Goal: Transaction & Acquisition: Purchase product/service

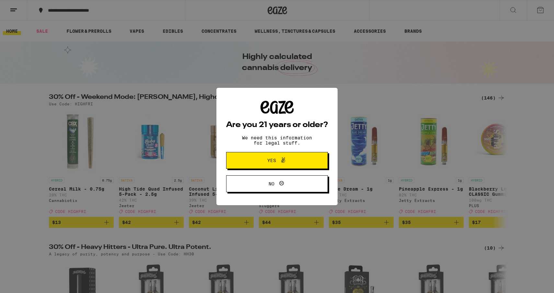
click at [293, 155] on button "Yes" at bounding box center [277, 160] width 102 height 17
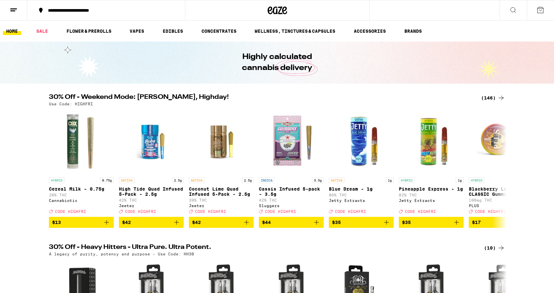
click at [19, 14] on button at bounding box center [13, 10] width 27 height 20
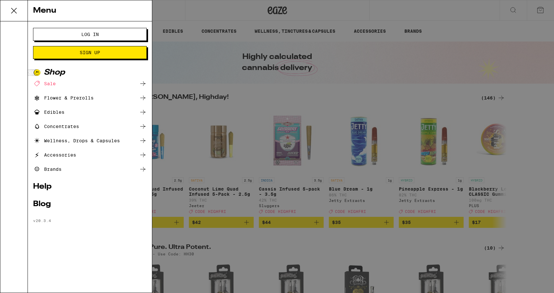
click at [75, 32] on span "Log In" at bounding box center [89, 34] width 61 height 5
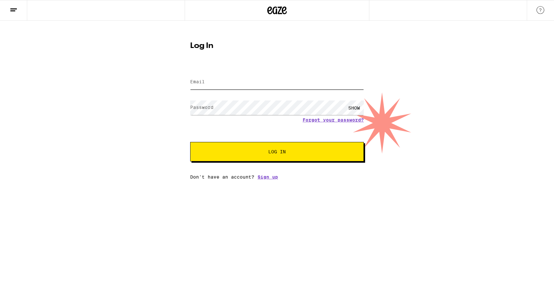
click at [212, 86] on input "Email" at bounding box center [277, 82] width 174 height 15
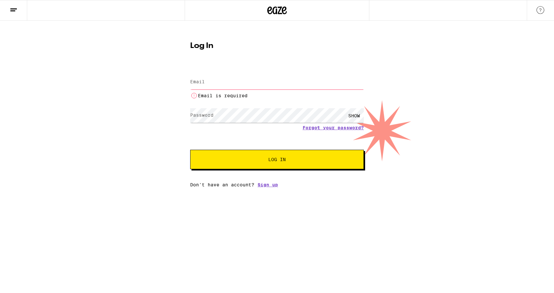
type input "[EMAIL_ADDRESS][DOMAIN_NAME]"
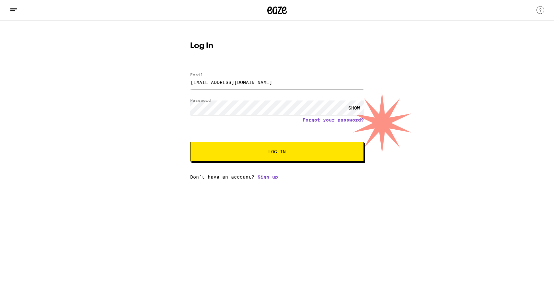
click at [253, 152] on span "Log In" at bounding box center [276, 151] width 121 height 5
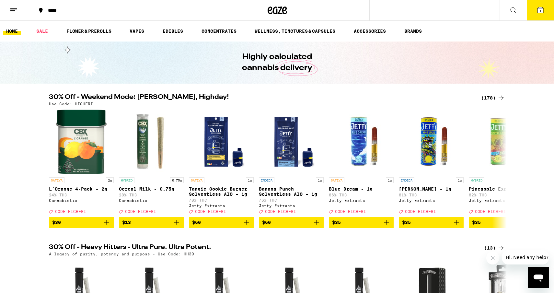
click at [81, 155] on img "Open page for L'Orange 4-Pack - 2g from Cannabiotix" at bounding box center [81, 141] width 52 height 65
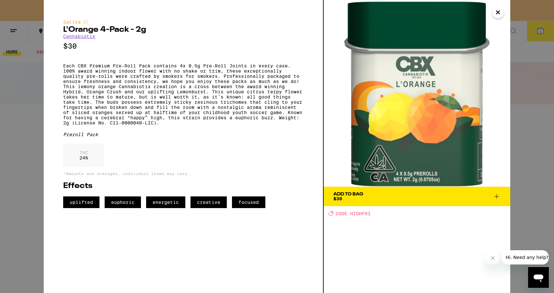
click at [499, 17] on icon "Close" at bounding box center [498, 12] width 8 height 10
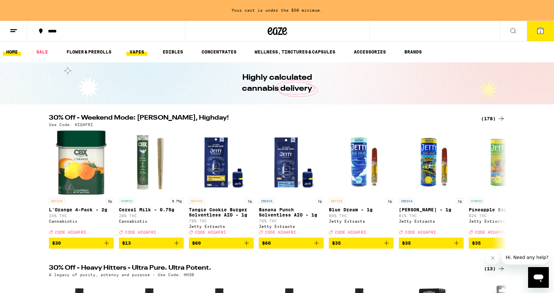
click at [135, 50] on link "VAPES" at bounding box center [136, 52] width 21 height 8
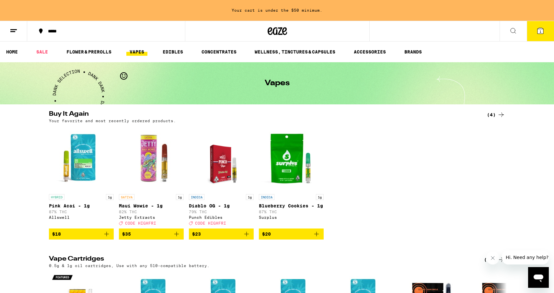
click at [514, 33] on icon at bounding box center [513, 31] width 8 height 8
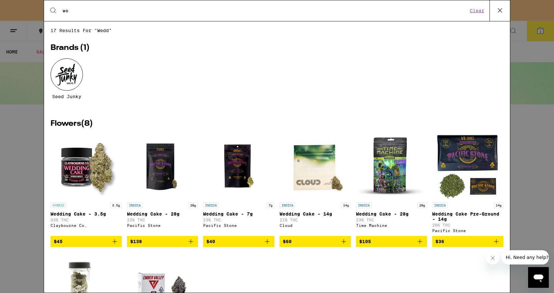
type input "w"
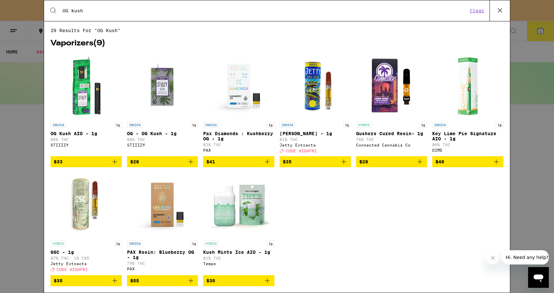
type input "OG kush"
click at [89, 93] on img "Open page for OG Kush AIO - 1g from STIIIZY" at bounding box center [86, 86] width 65 height 65
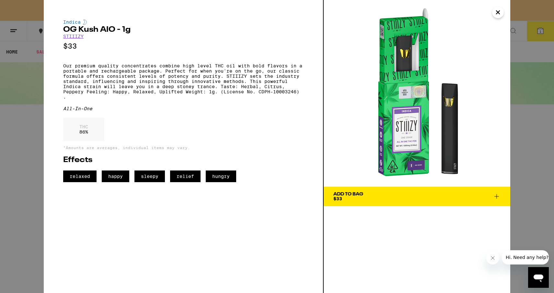
click at [392, 196] on span "Add To Bag $33" at bounding box center [416, 196] width 167 height 9
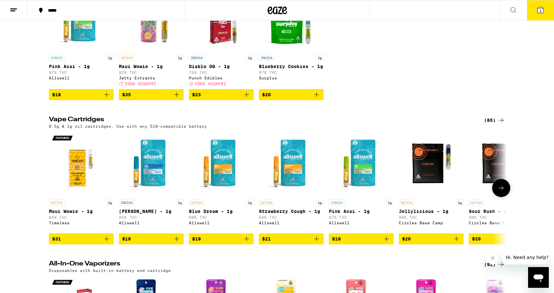
scroll to position [119, 0]
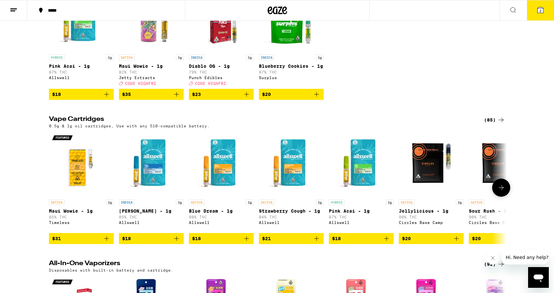
click at [300, 175] on img "Open page for Strawberry Cough - 1g from Allswell" at bounding box center [291, 163] width 65 height 65
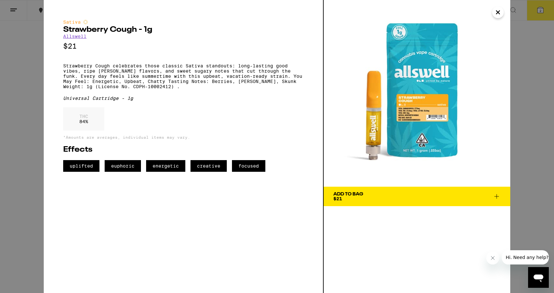
click at [350, 194] on div "Add To Bag" at bounding box center [348, 194] width 30 height 5
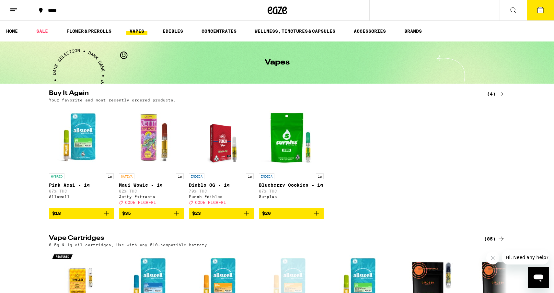
click at [535, 13] on button "3" at bounding box center [540, 10] width 27 height 20
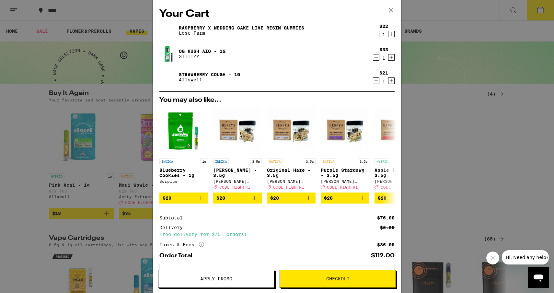
click at [281, 27] on link "Raspberry x Wedding Cake Live Resin Gummies" at bounding box center [241, 27] width 125 height 5
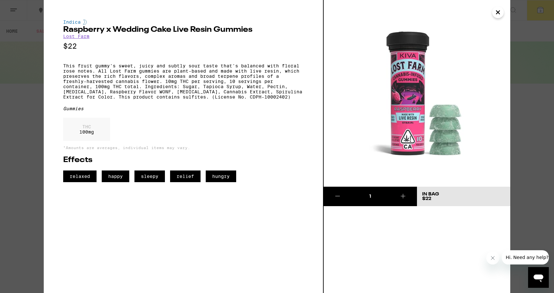
click at [412, 146] on img at bounding box center [417, 93] width 187 height 187
click at [504, 13] on img at bounding box center [417, 93] width 187 height 187
click at [502, 13] on button "Close" at bounding box center [498, 12] width 12 height 12
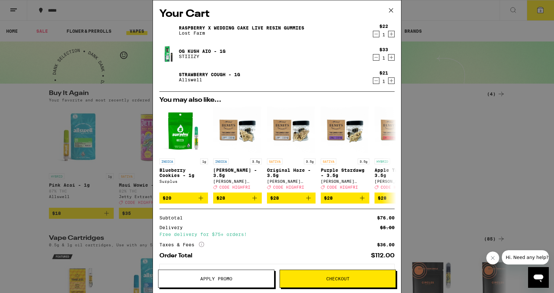
click at [378, 35] on icon "Decrement" at bounding box center [376, 34] width 6 height 8
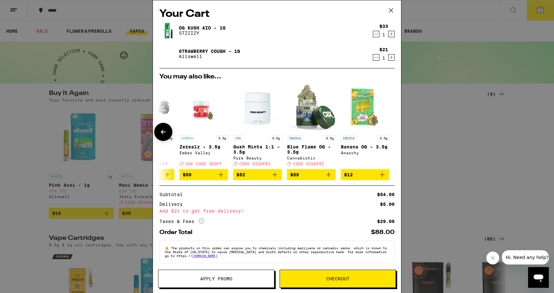
scroll to position [0, 302]
click at [201, 224] on icon "More Info" at bounding box center [201, 220] width 5 height 5
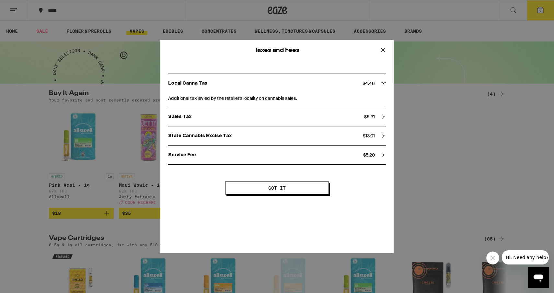
click at [383, 47] on icon at bounding box center [383, 50] width 10 height 10
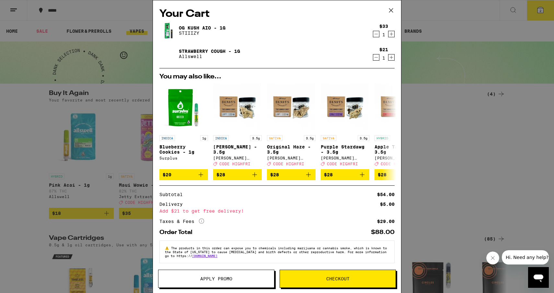
click at [391, 13] on icon at bounding box center [391, 11] width 10 height 10
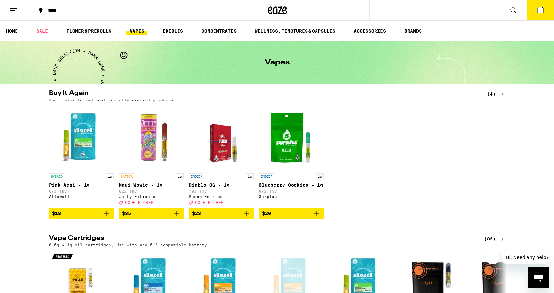
click at [132, 32] on link "VAPES" at bounding box center [136, 31] width 21 height 8
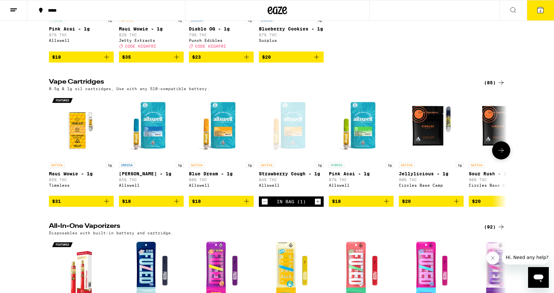
scroll to position [132, 0]
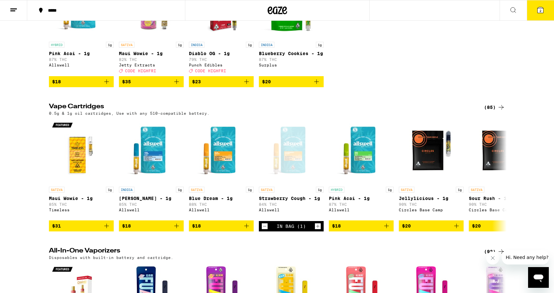
click at [488, 111] on div "(85)" at bounding box center [494, 107] width 21 height 8
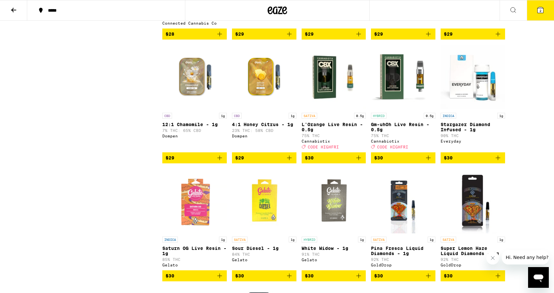
scroll to position [743, 0]
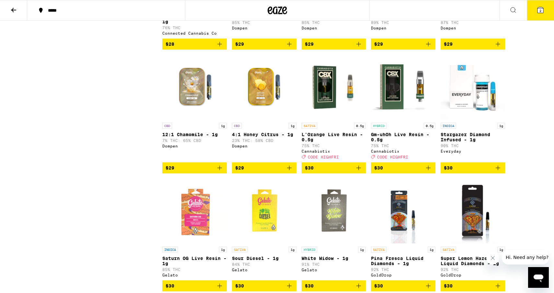
click at [405, 120] on img "Open page for Gm-uhOh Live Resin - 0.5g from Cannabiotix" at bounding box center [403, 87] width 64 height 65
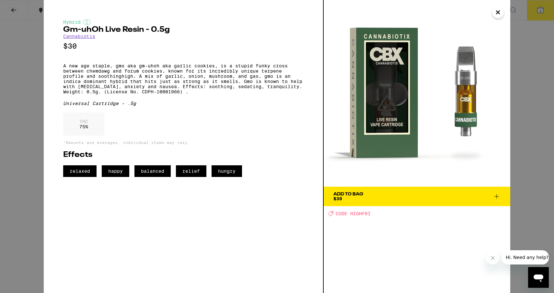
click at [365, 200] on span "Add To Bag $30" at bounding box center [416, 196] width 167 height 9
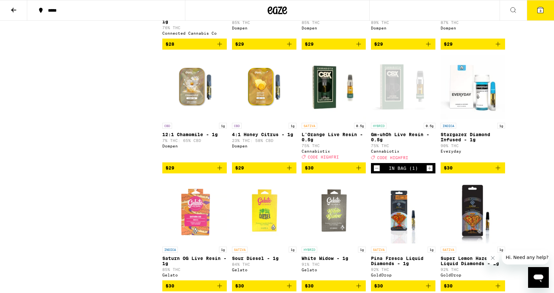
click at [541, 6] on button "3" at bounding box center [540, 10] width 27 height 20
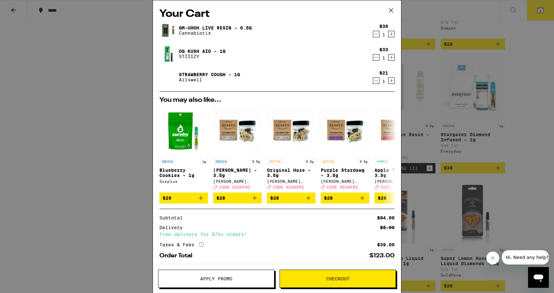
click at [225, 277] on span "Apply Promo" at bounding box center [216, 278] width 32 height 5
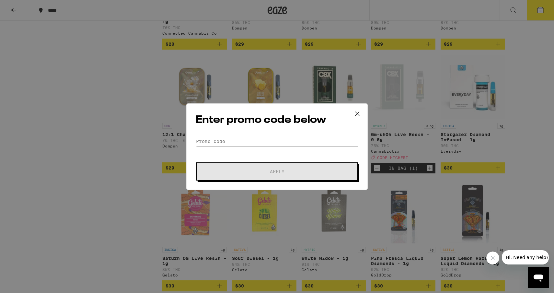
click at [224, 148] on form "Promo Code Apply" at bounding box center [277, 158] width 163 height 44
click at [224, 142] on input "Promo Code" at bounding box center [277, 141] width 163 height 10
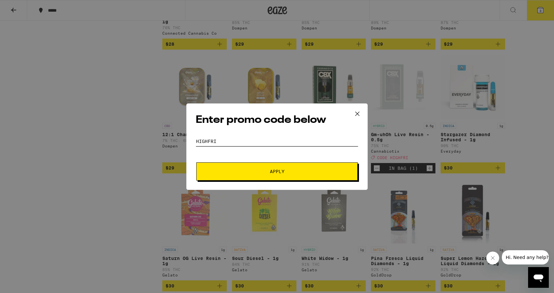
type input "HIGHFRI"
click at [242, 168] on button "Apply" at bounding box center [276, 171] width 161 height 18
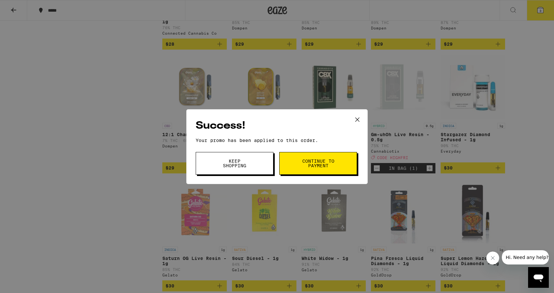
click at [312, 169] on button "Continue to payment" at bounding box center [318, 163] width 78 height 23
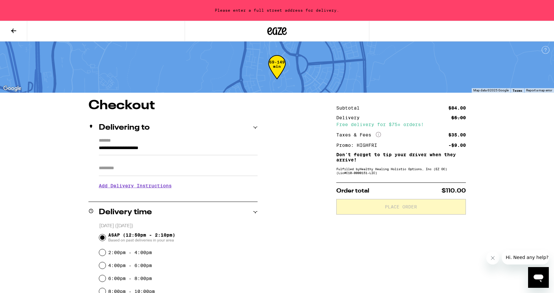
click at [12, 32] on icon at bounding box center [14, 31] width 8 height 8
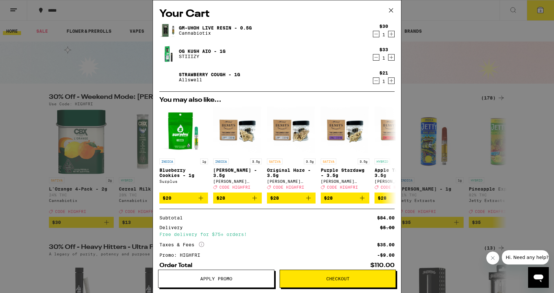
click at [396, 11] on icon at bounding box center [391, 11] width 10 height 10
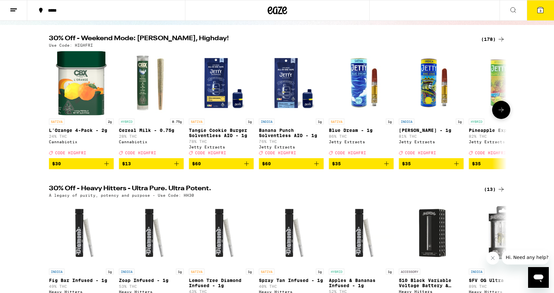
scroll to position [56, 0]
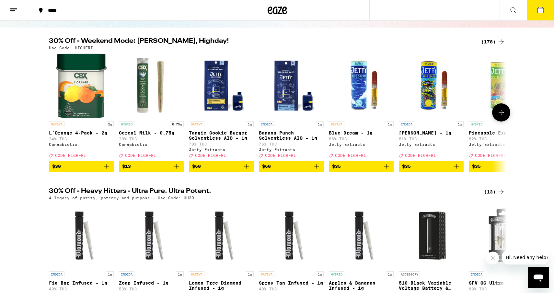
click at [293, 107] on img "Open page for Banana Punch Solventless AIO - 1g from Jetty Extracts" at bounding box center [291, 85] width 65 height 65
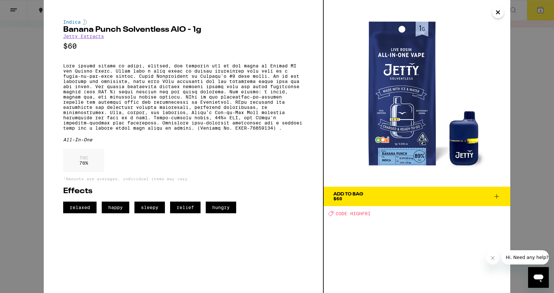
click at [500, 10] on icon "Close" at bounding box center [498, 12] width 8 height 10
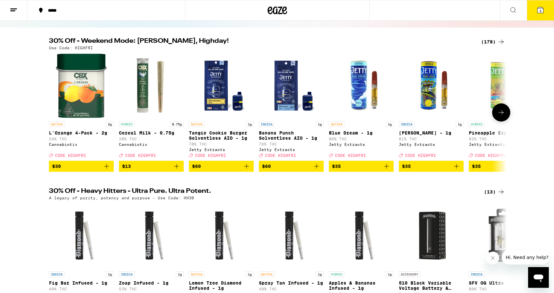
click at [229, 106] on img "Open page for Tangie Cookie Burger Solventless AIO - 1g from Jetty Extracts" at bounding box center [221, 85] width 65 height 65
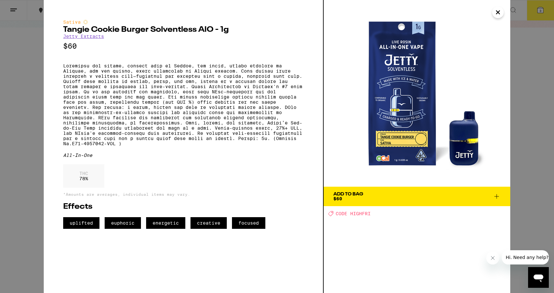
click at [417, 123] on img at bounding box center [417, 93] width 187 height 187
